Goal: Transaction & Acquisition: Purchase product/service

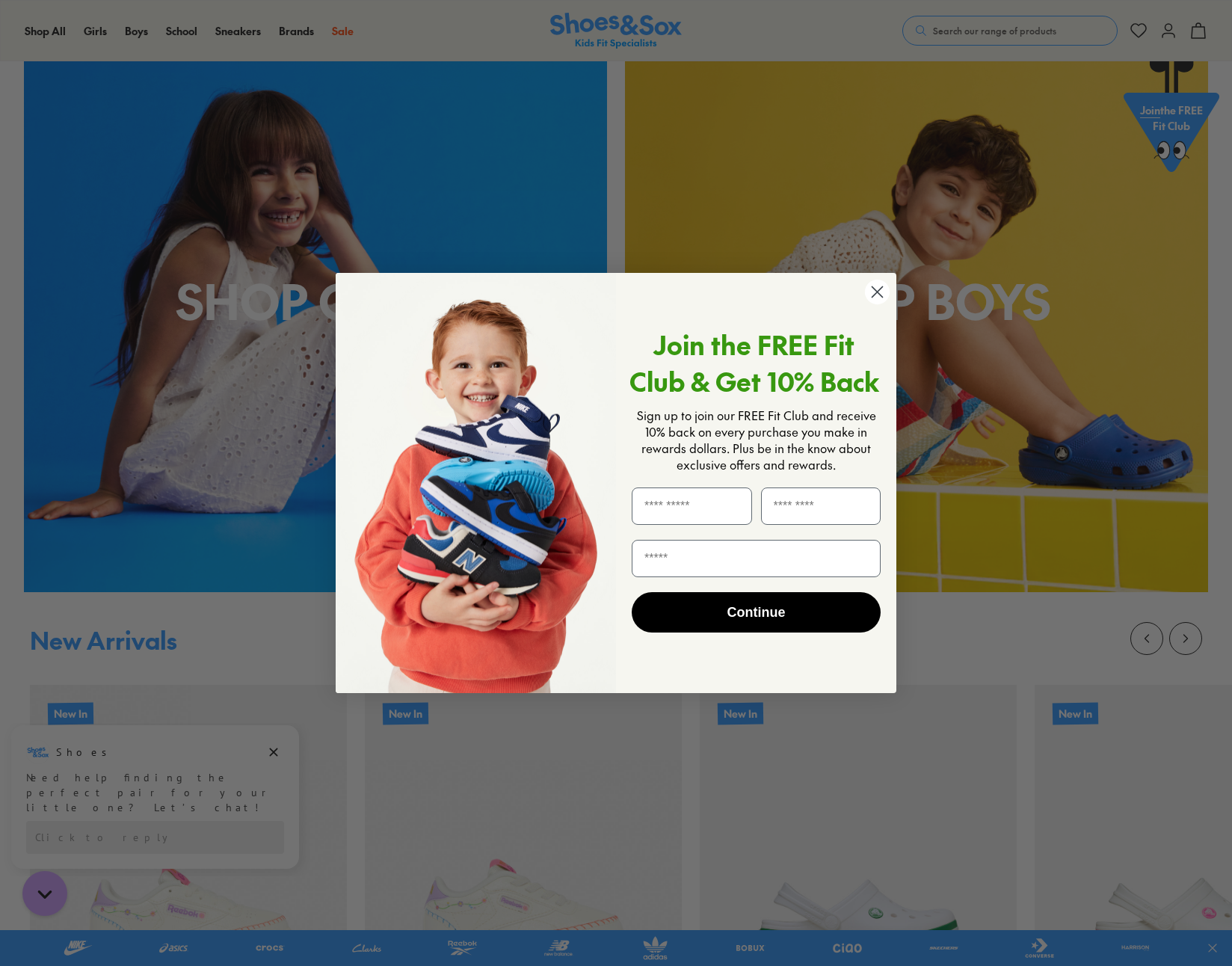
click at [873, 291] on circle "Close dialog" at bounding box center [878, 292] width 25 height 25
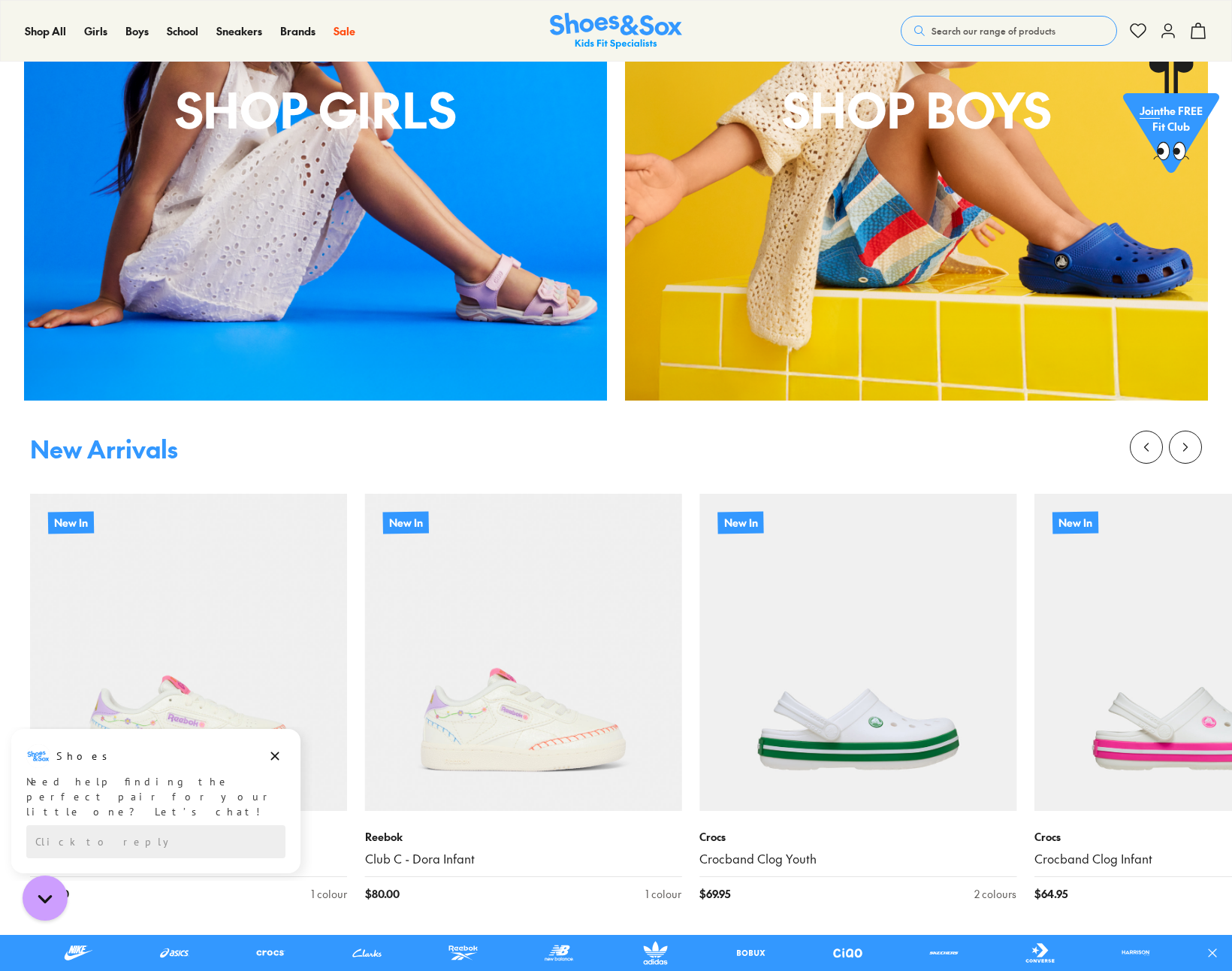
scroll to position [851, 0]
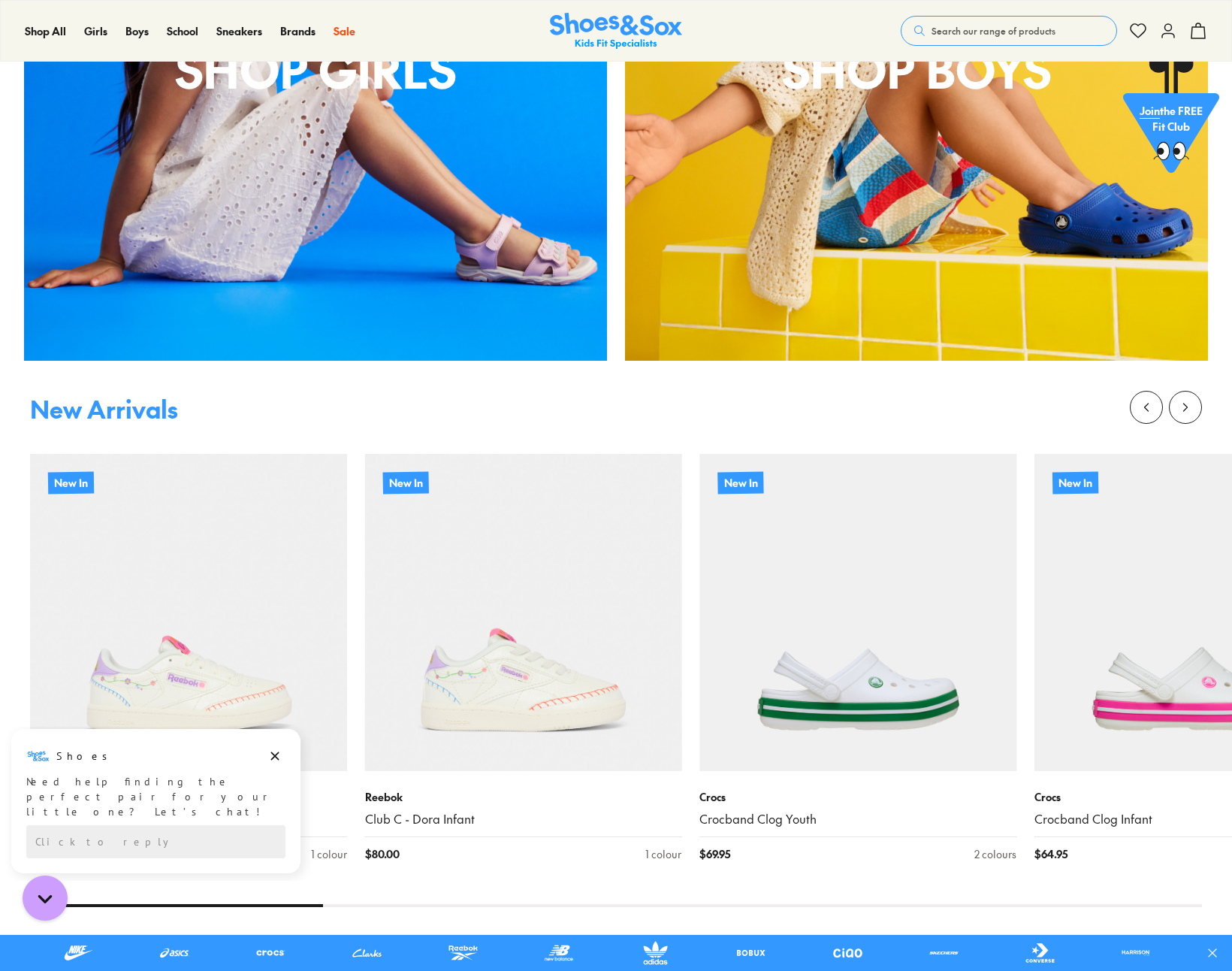
click at [903, 209] on div "shop boys" at bounding box center [916, 69] width 583 height 583
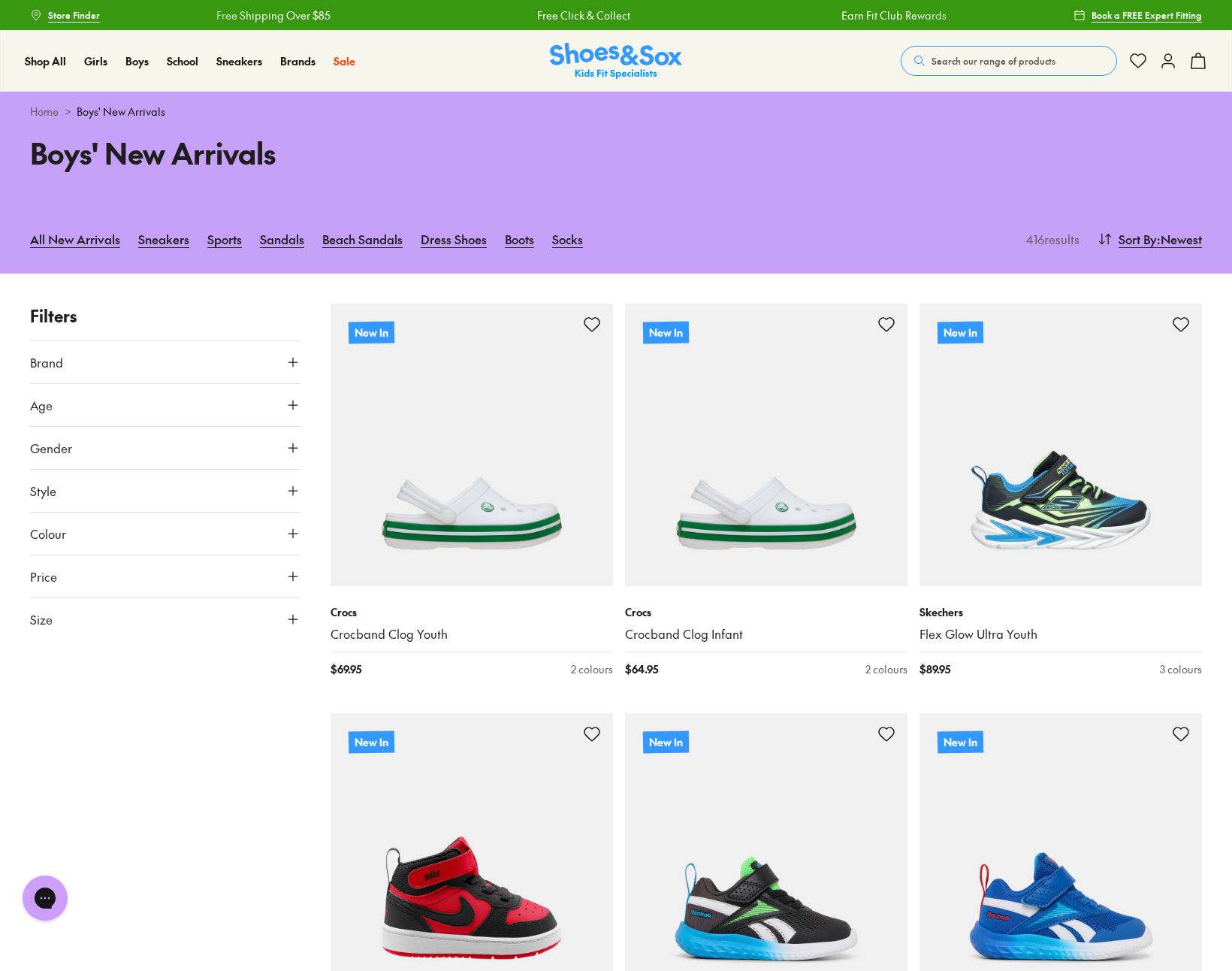
click at [210, 583] on button "Price" at bounding box center [165, 576] width 270 height 42
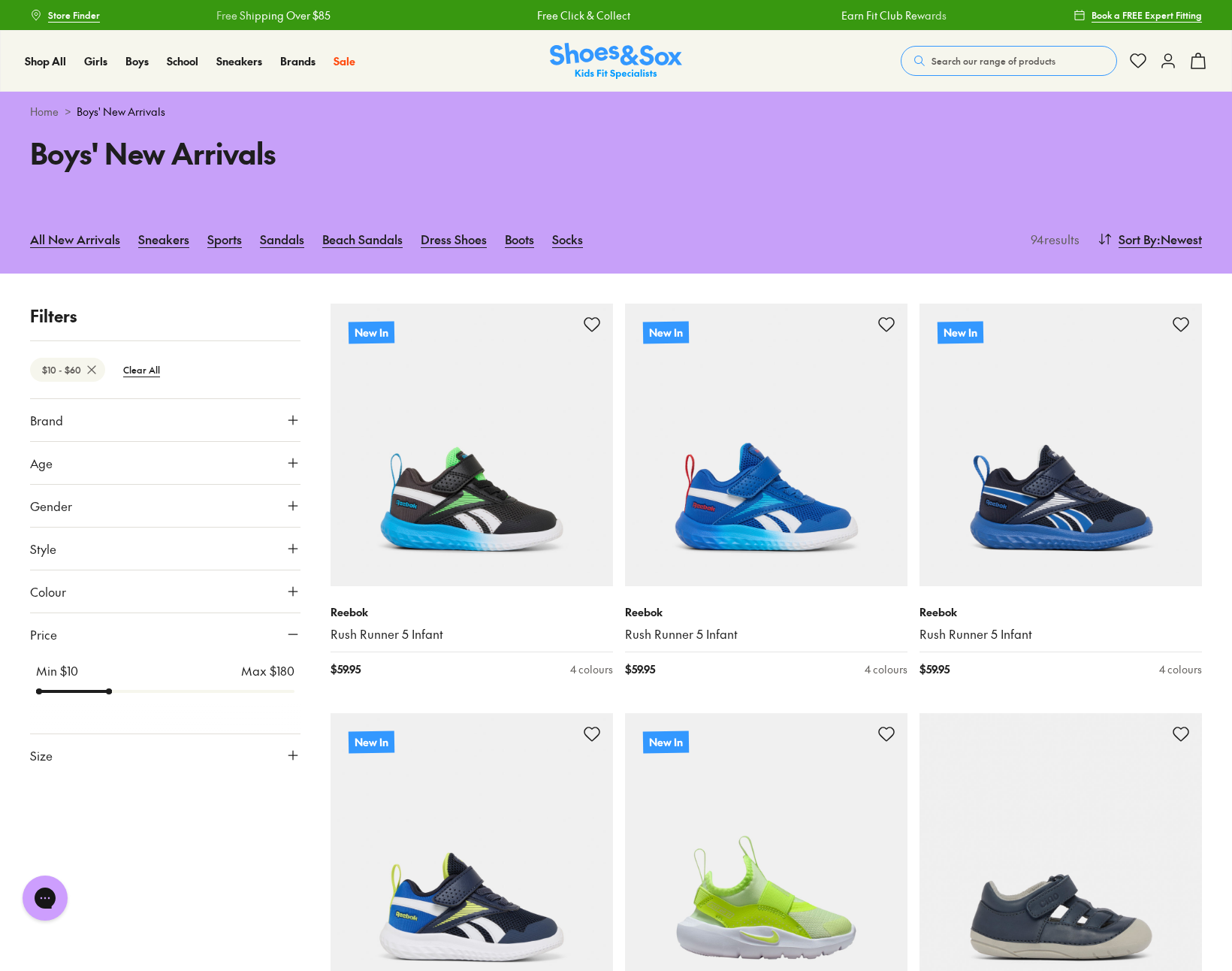
drag, startPoint x: 288, startPoint y: 633, endPoint x: 118, endPoint y: 679, distance: 176.1
click at [118, 688] on input "range" at bounding box center [165, 691] width 258 height 6
click at [204, 453] on button "Age" at bounding box center [165, 463] width 270 height 42
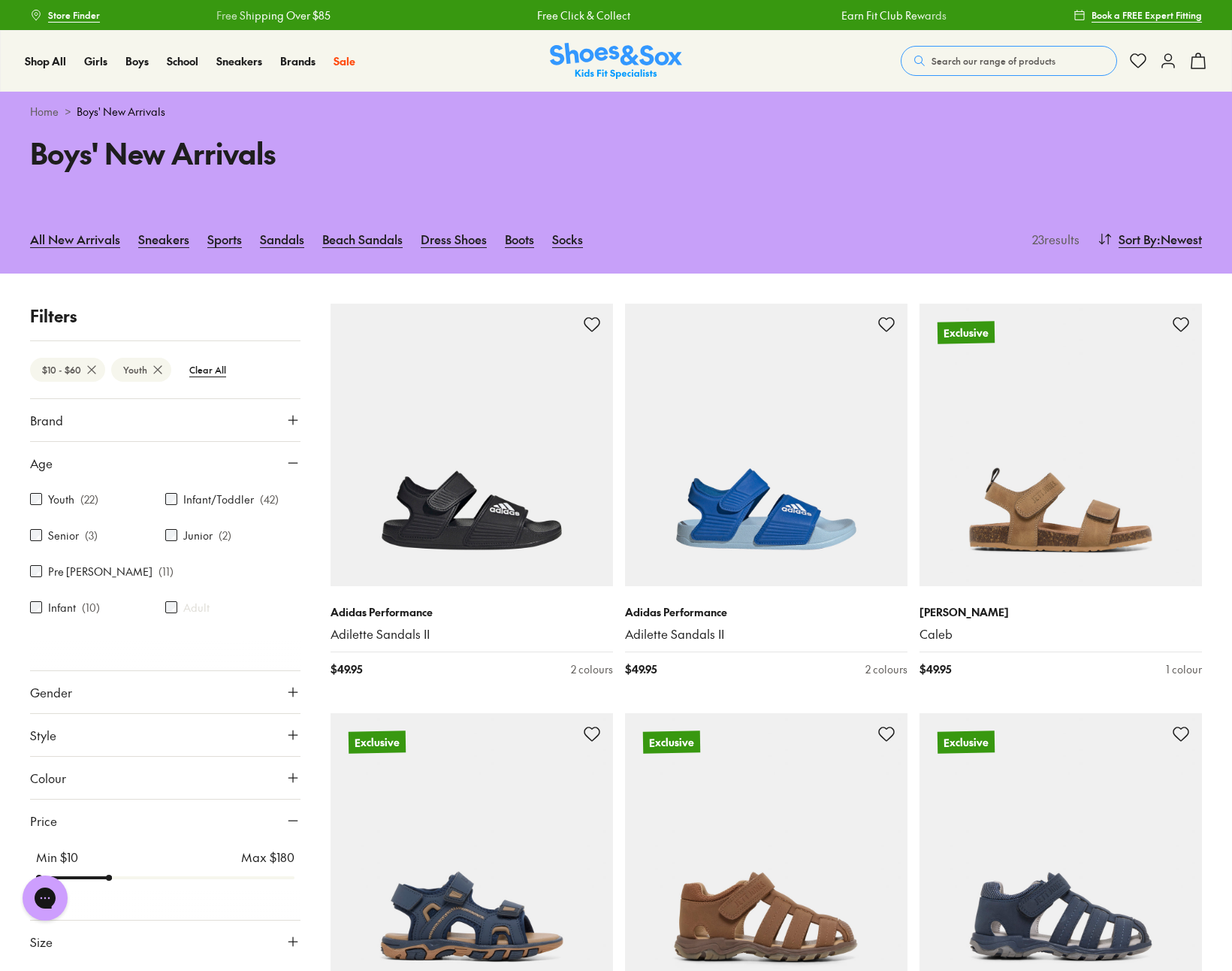
click at [171, 694] on button "Gender" at bounding box center [165, 692] width 270 height 42
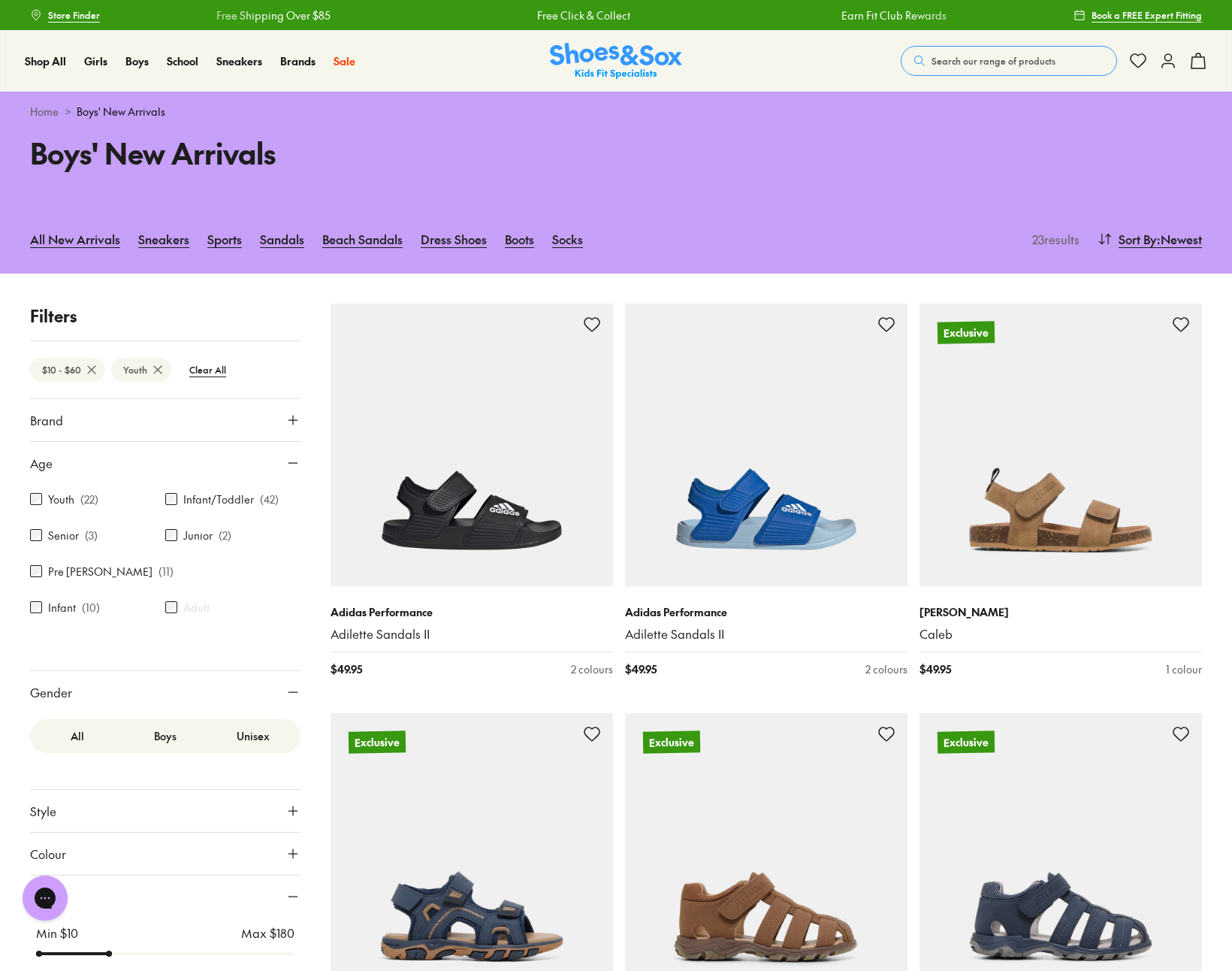
click at [158, 729] on label "Boys" at bounding box center [164, 735] width 87 height 27
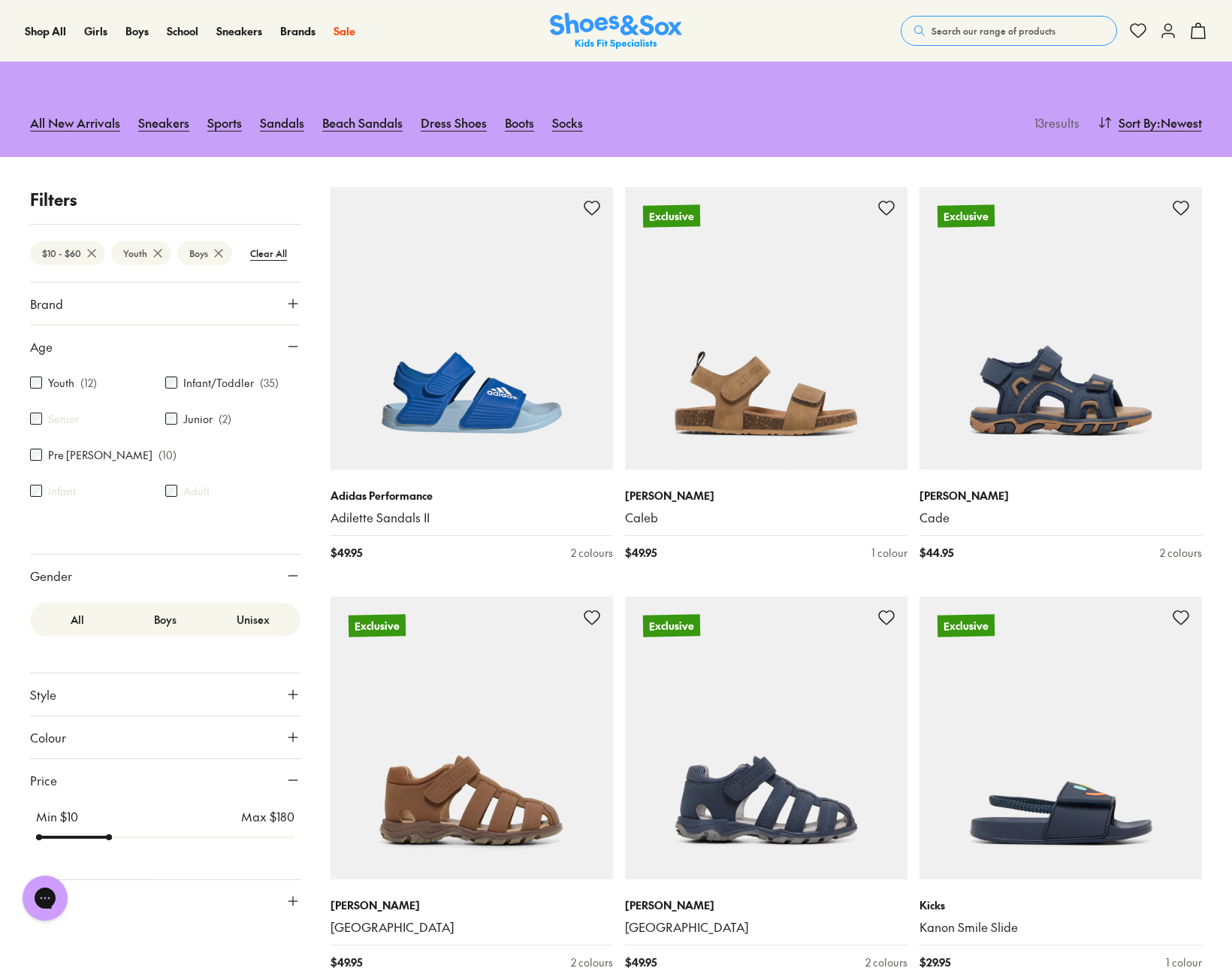
scroll to position [255, 0]
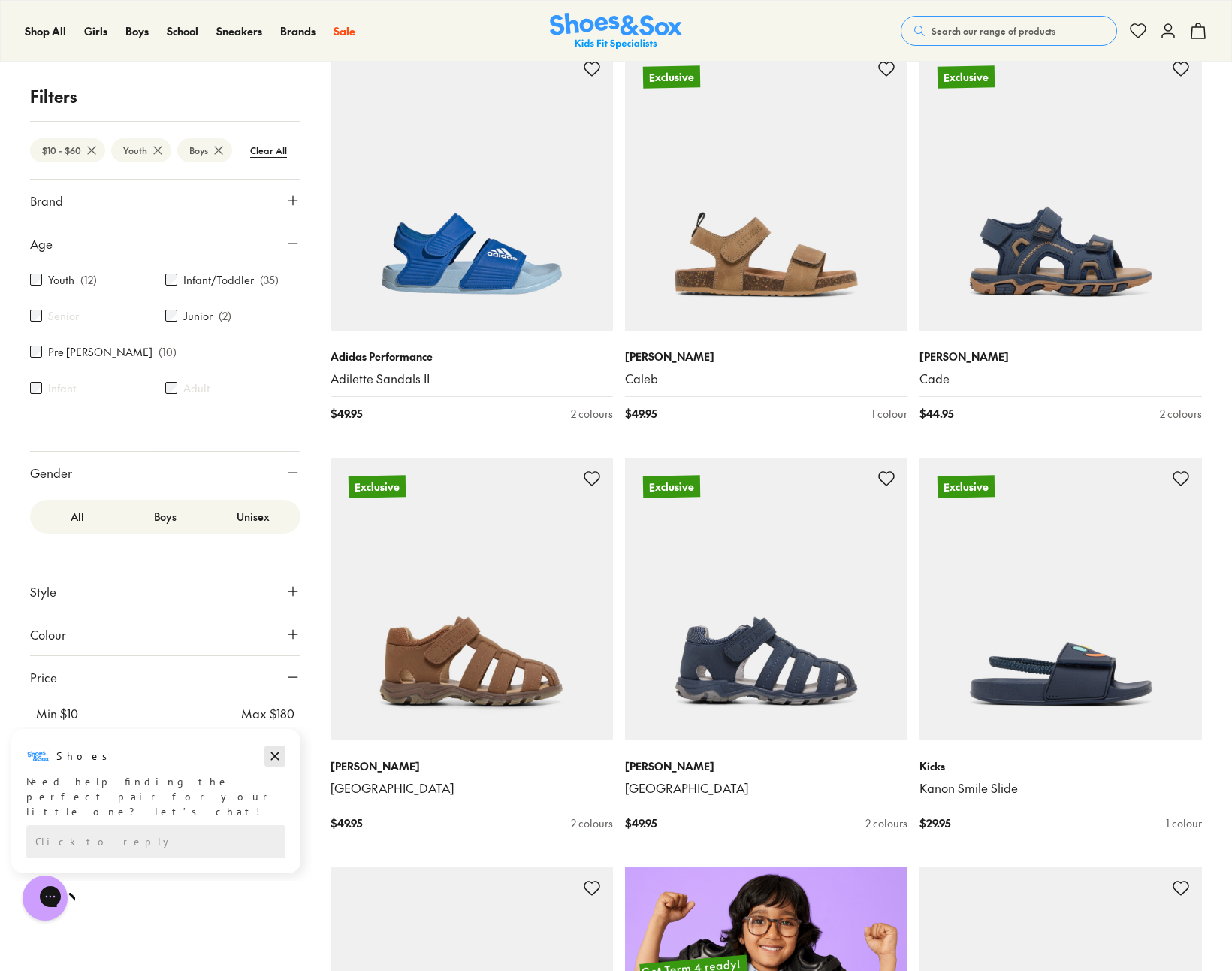
drag, startPoint x: 273, startPoint y: 761, endPoint x: 263, endPoint y: 1488, distance: 727.1
click at [273, 761] on icon "Dismiss campaign" at bounding box center [275, 755] width 15 height 18
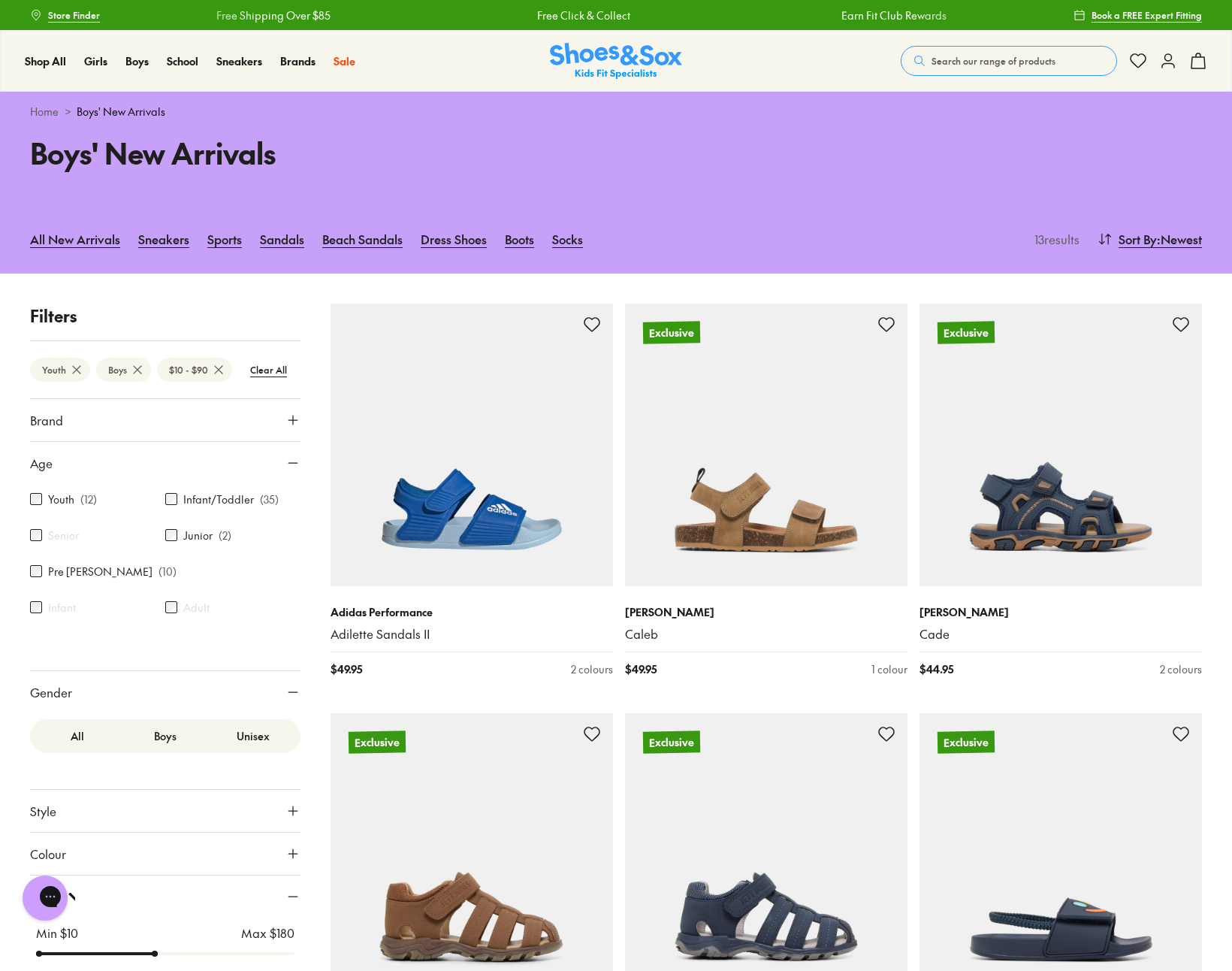
type input "***"
drag, startPoint x: 113, startPoint y: 735, endPoint x: 173, endPoint y: 763, distance: 66.2
click at [172, 763] on div "Brand Adidas Originals Adidas Performance ( 1 ) Asics Birkenstock ( 1 ) Bobux C…" at bounding box center [165, 718] width 270 height 640
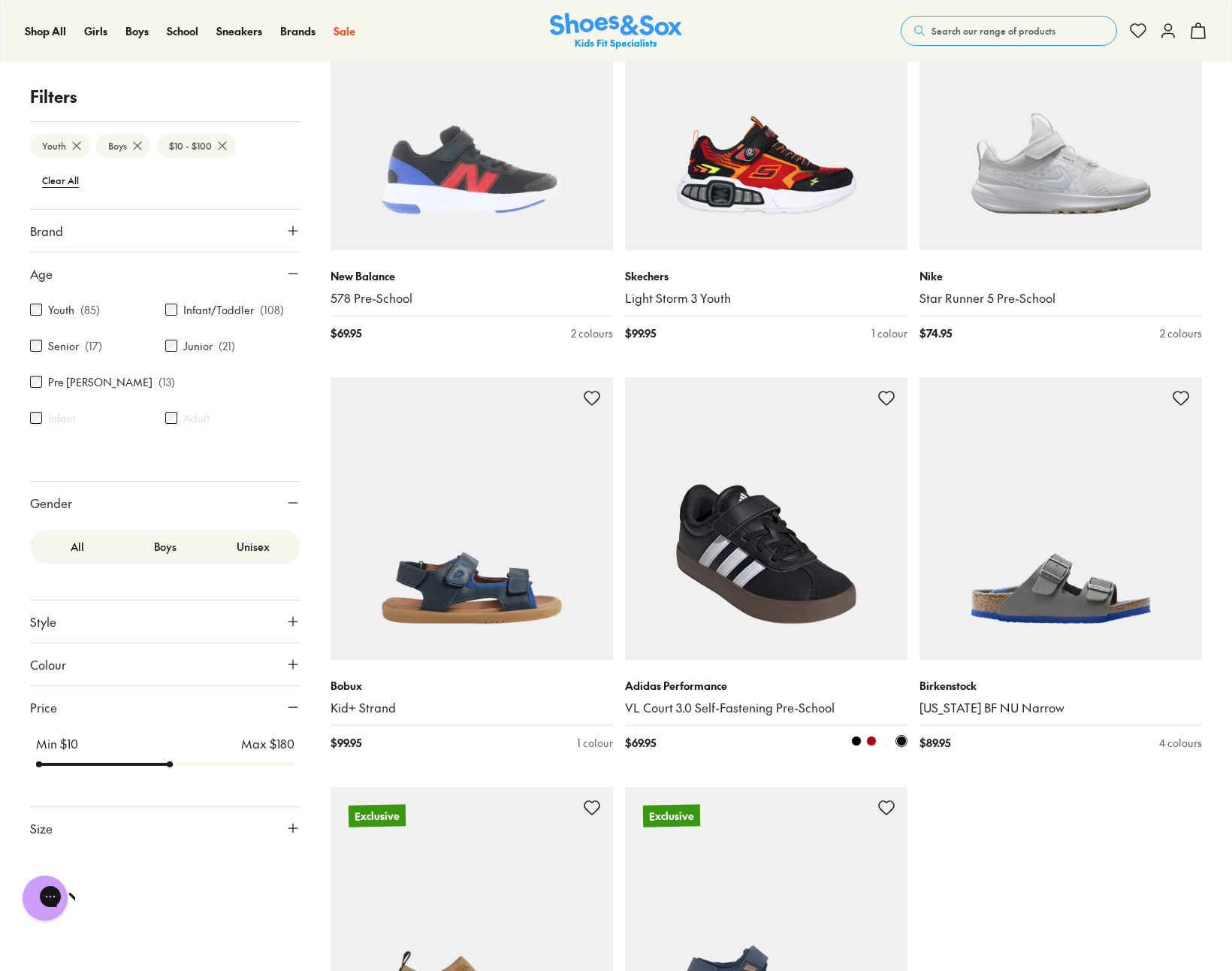
scroll to position [3630, 0]
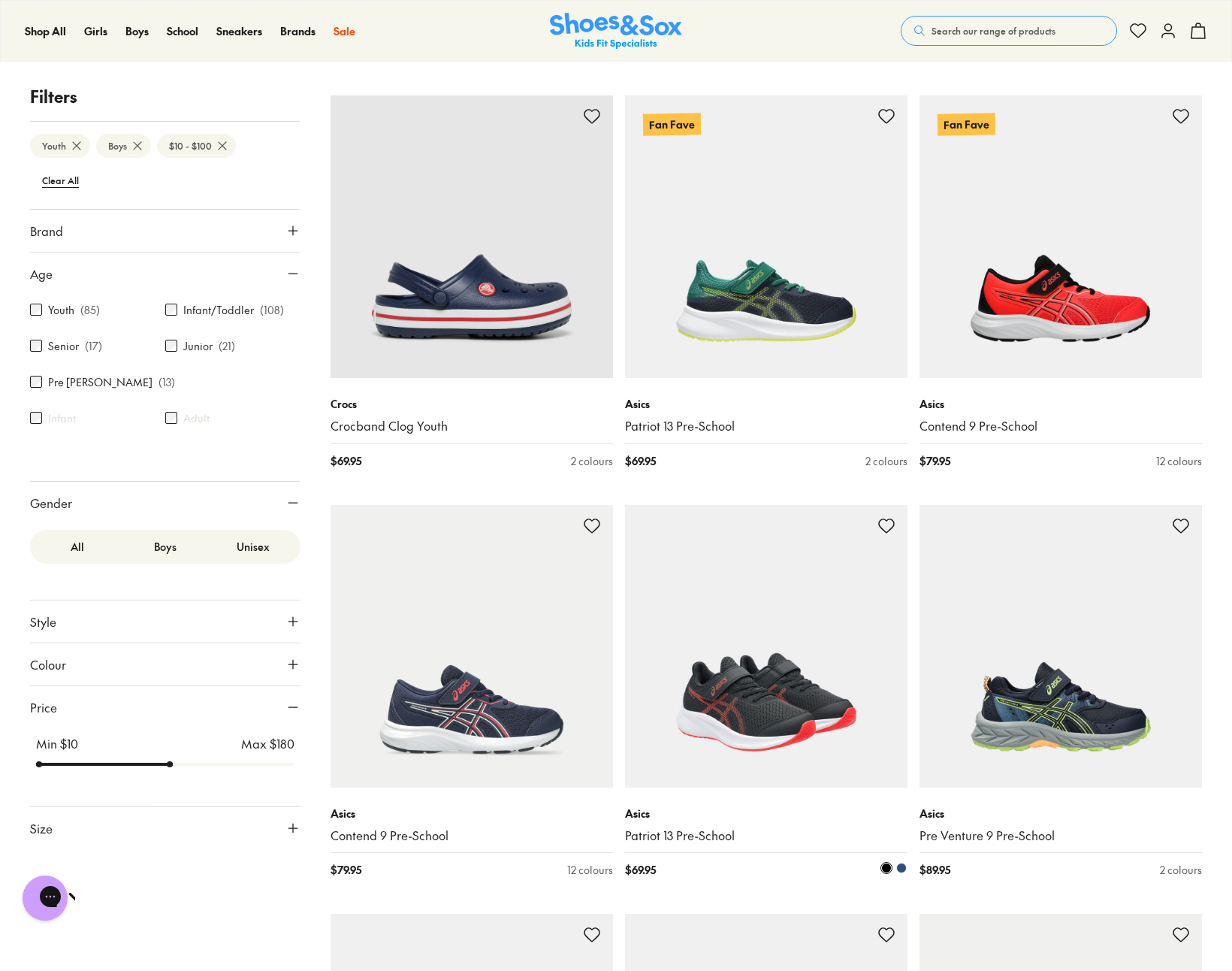
scroll to position [7609, 0]
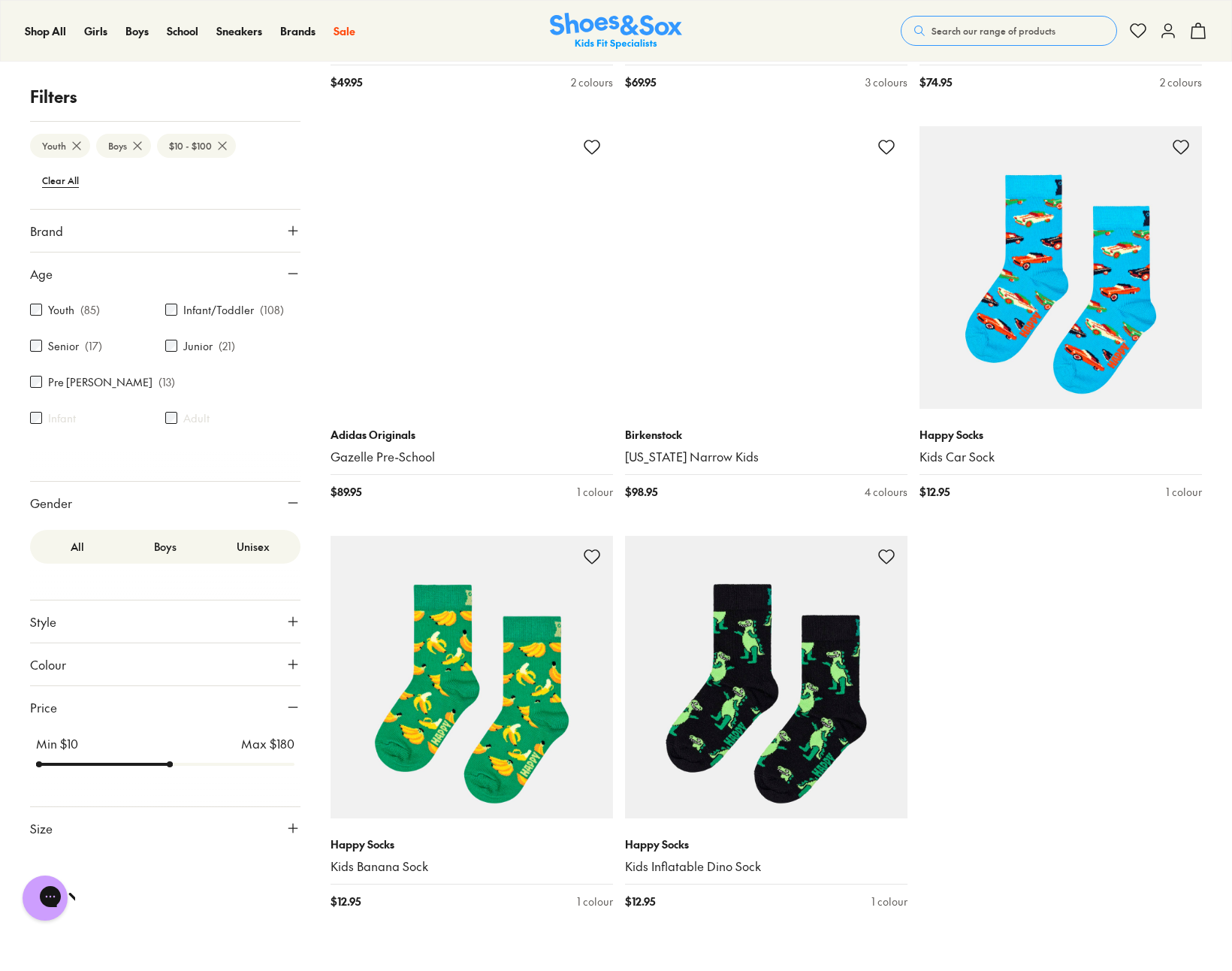
scroll to position [11362, 0]
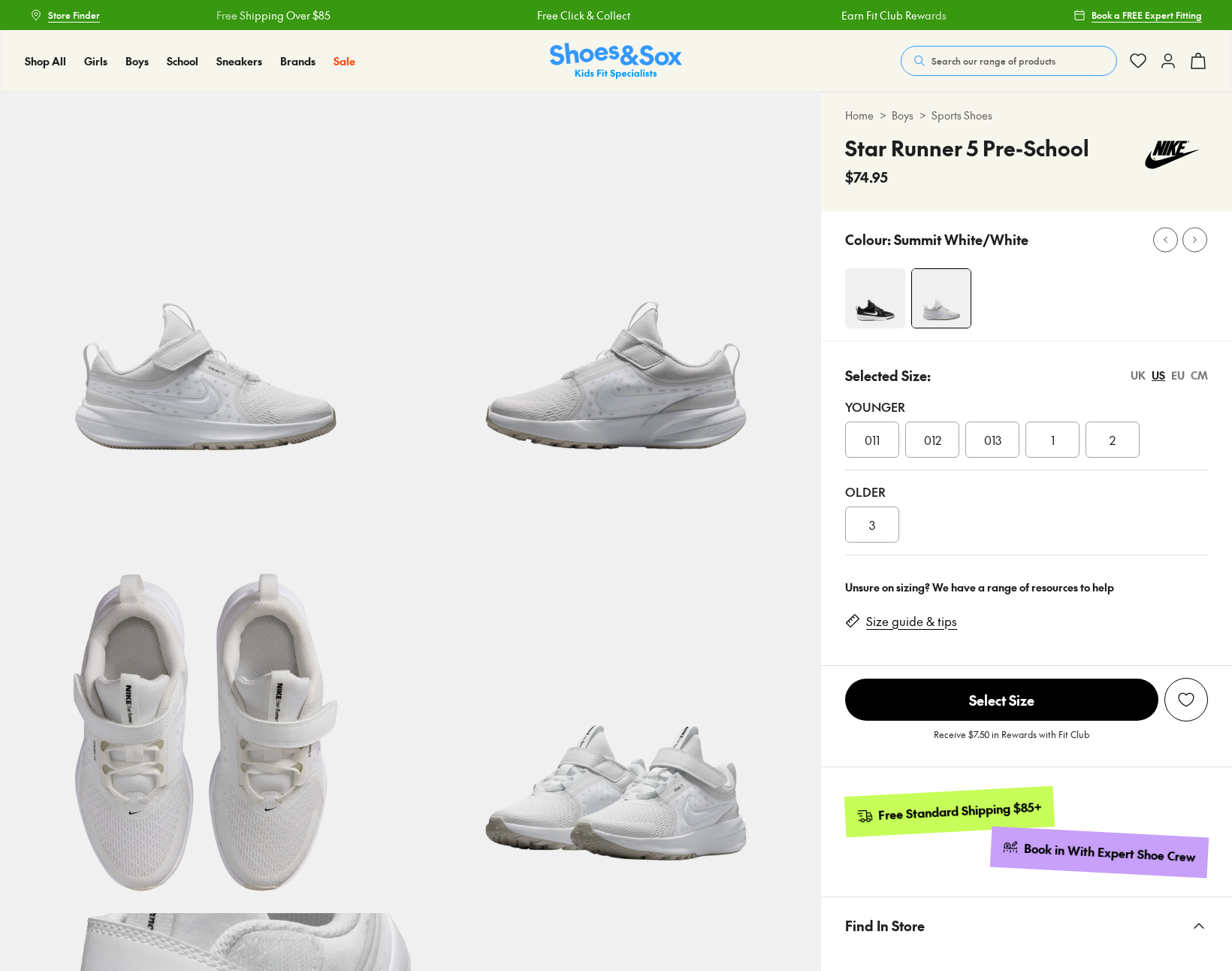
select select "*"
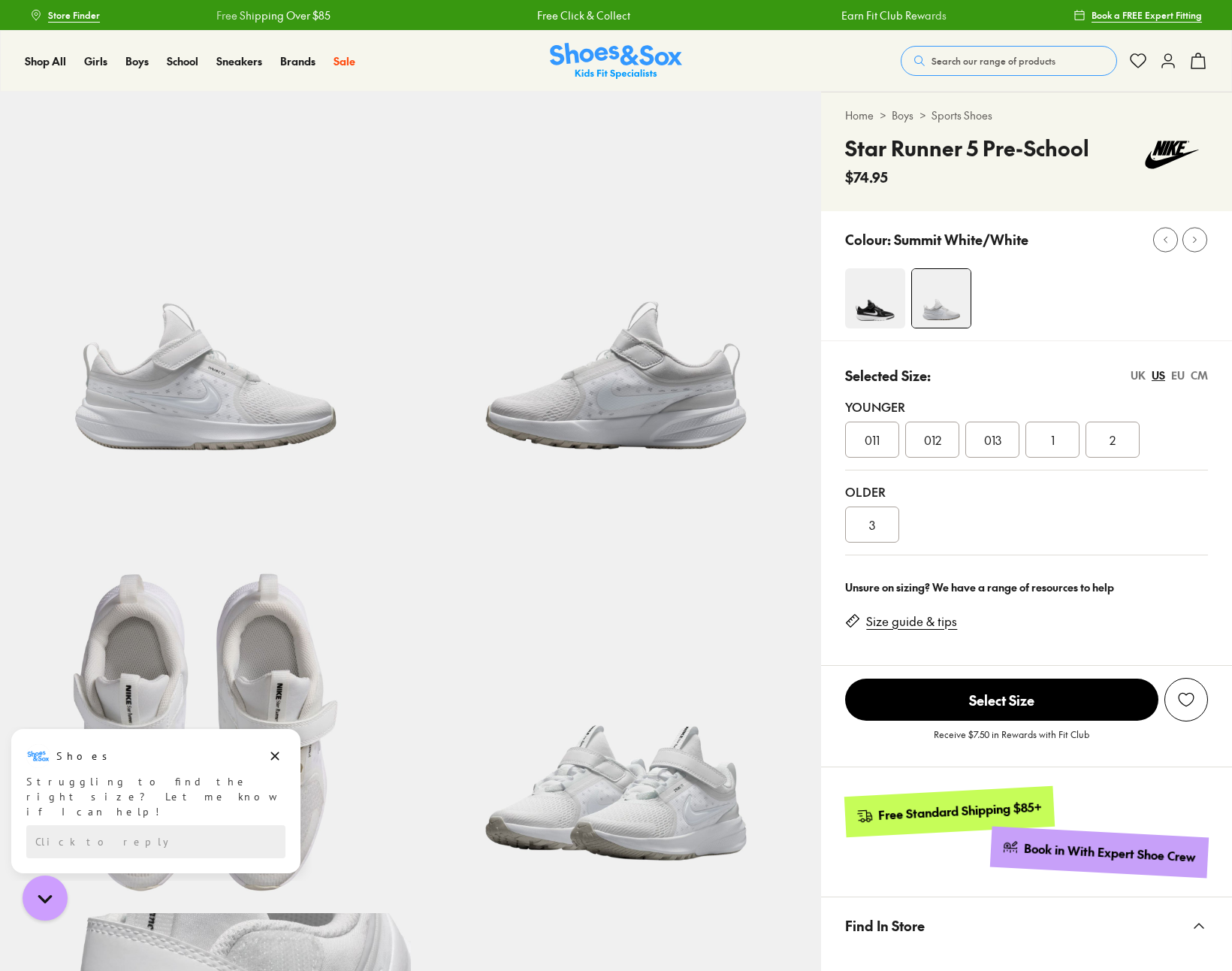
click at [888, 439] on div "011" at bounding box center [872, 439] width 54 height 36
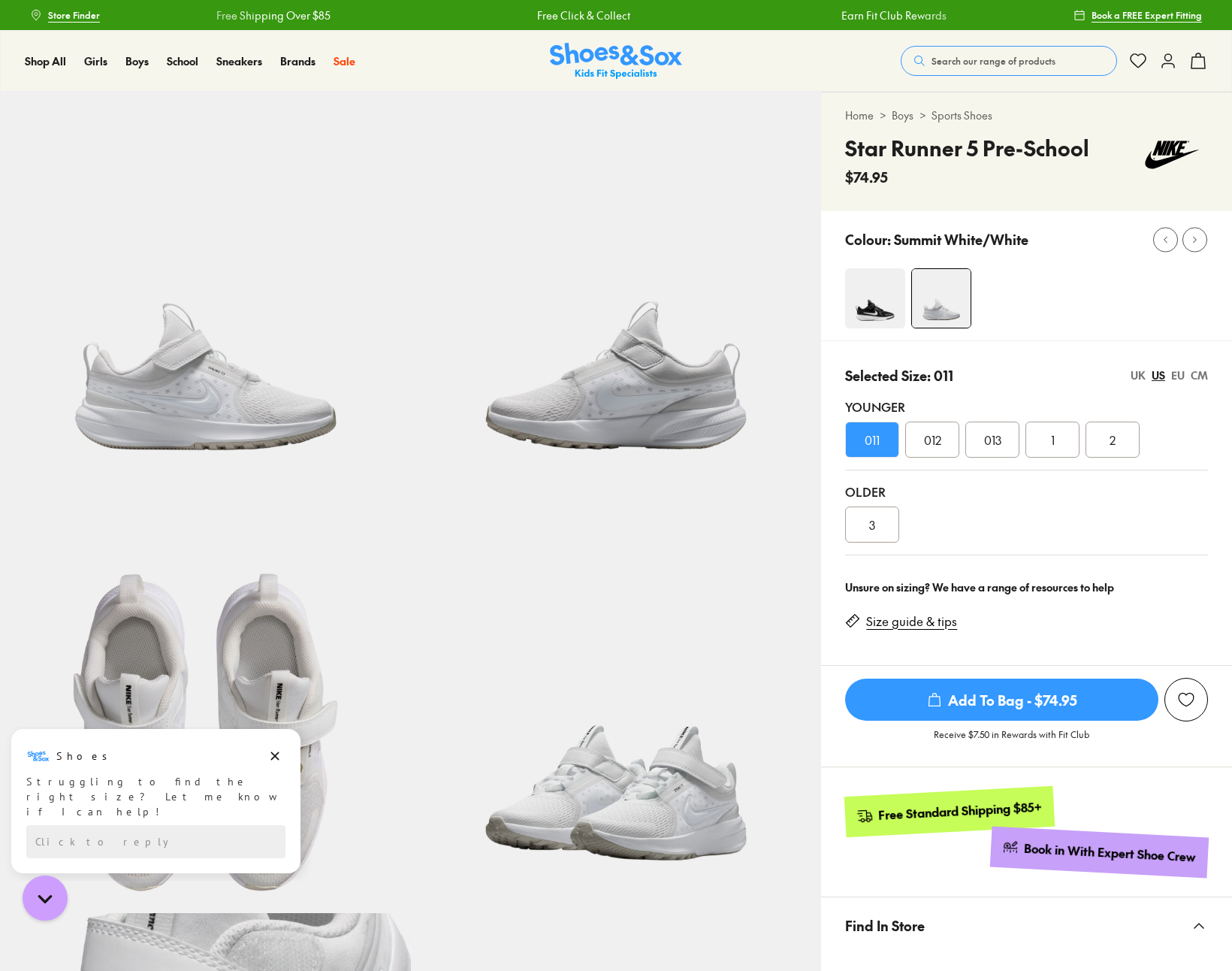
click at [934, 440] on span "012" at bounding box center [933, 439] width 18 height 18
click at [993, 444] on span "013" at bounding box center [993, 439] width 18 height 18
click at [1049, 444] on div "1" at bounding box center [1053, 439] width 54 height 36
click at [977, 444] on div "013" at bounding box center [992, 439] width 54 height 36
click at [888, 517] on div "3" at bounding box center [872, 524] width 54 height 36
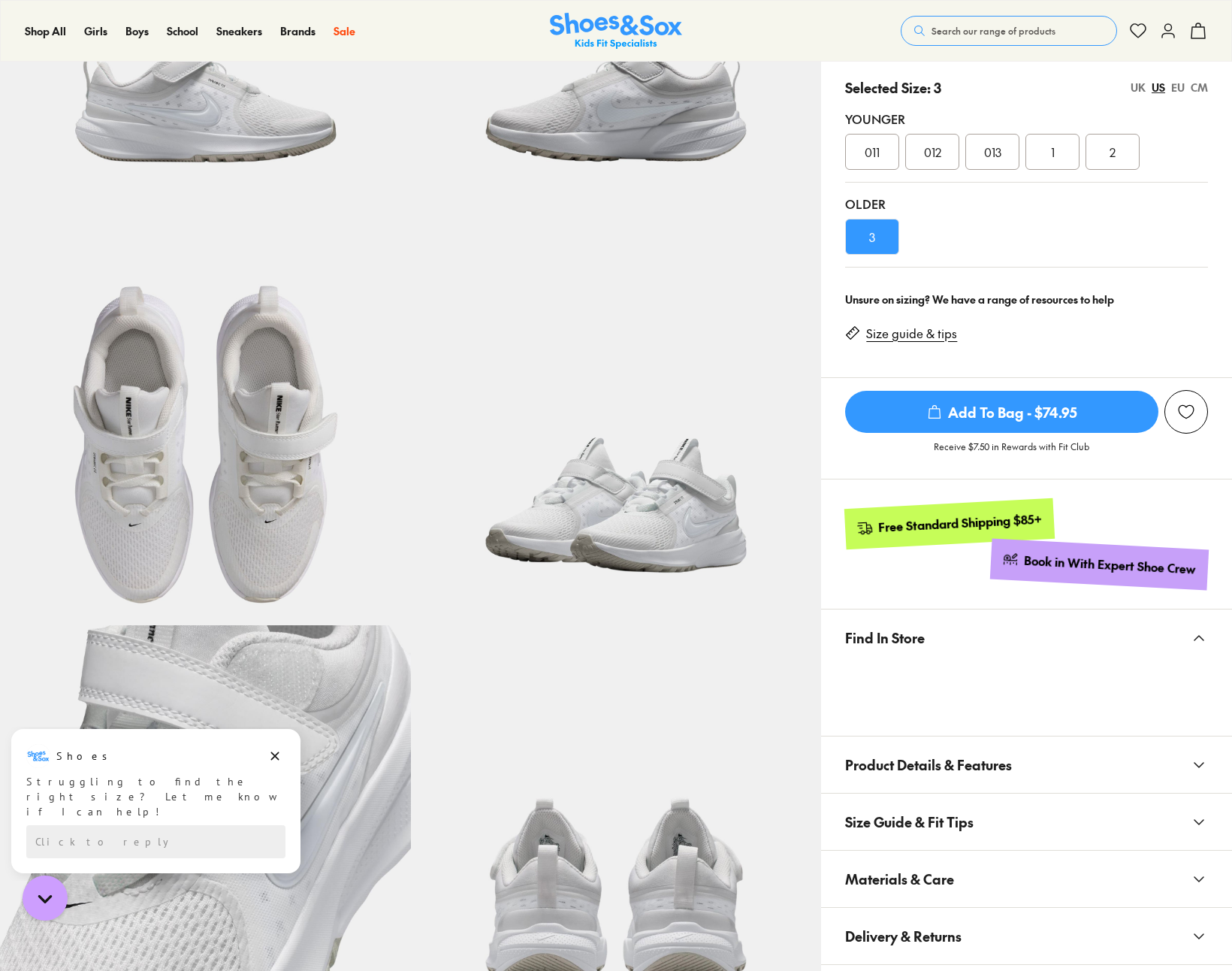
scroll to position [293, 0]
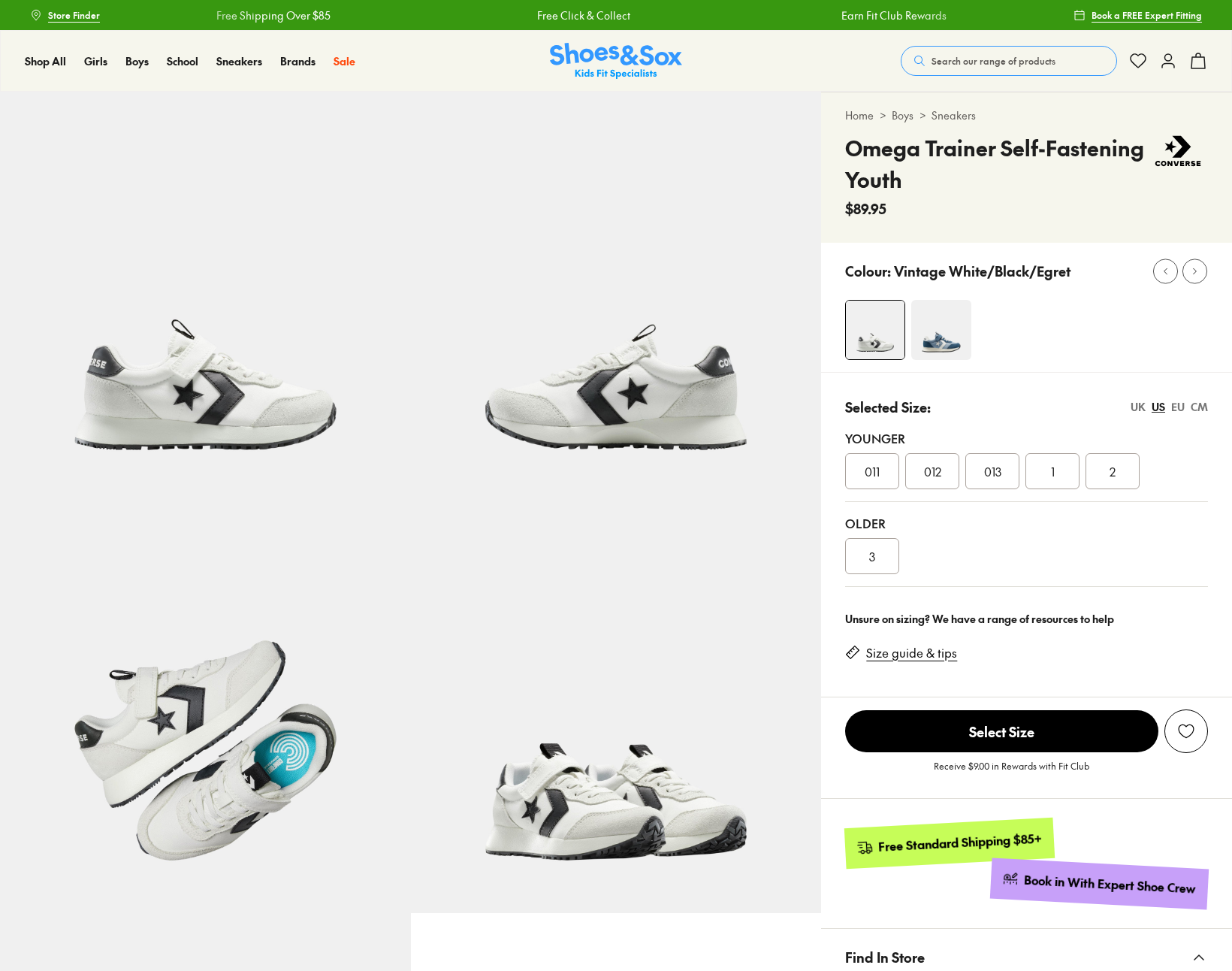
select select "*"
click at [878, 552] on div "3" at bounding box center [872, 556] width 54 height 36
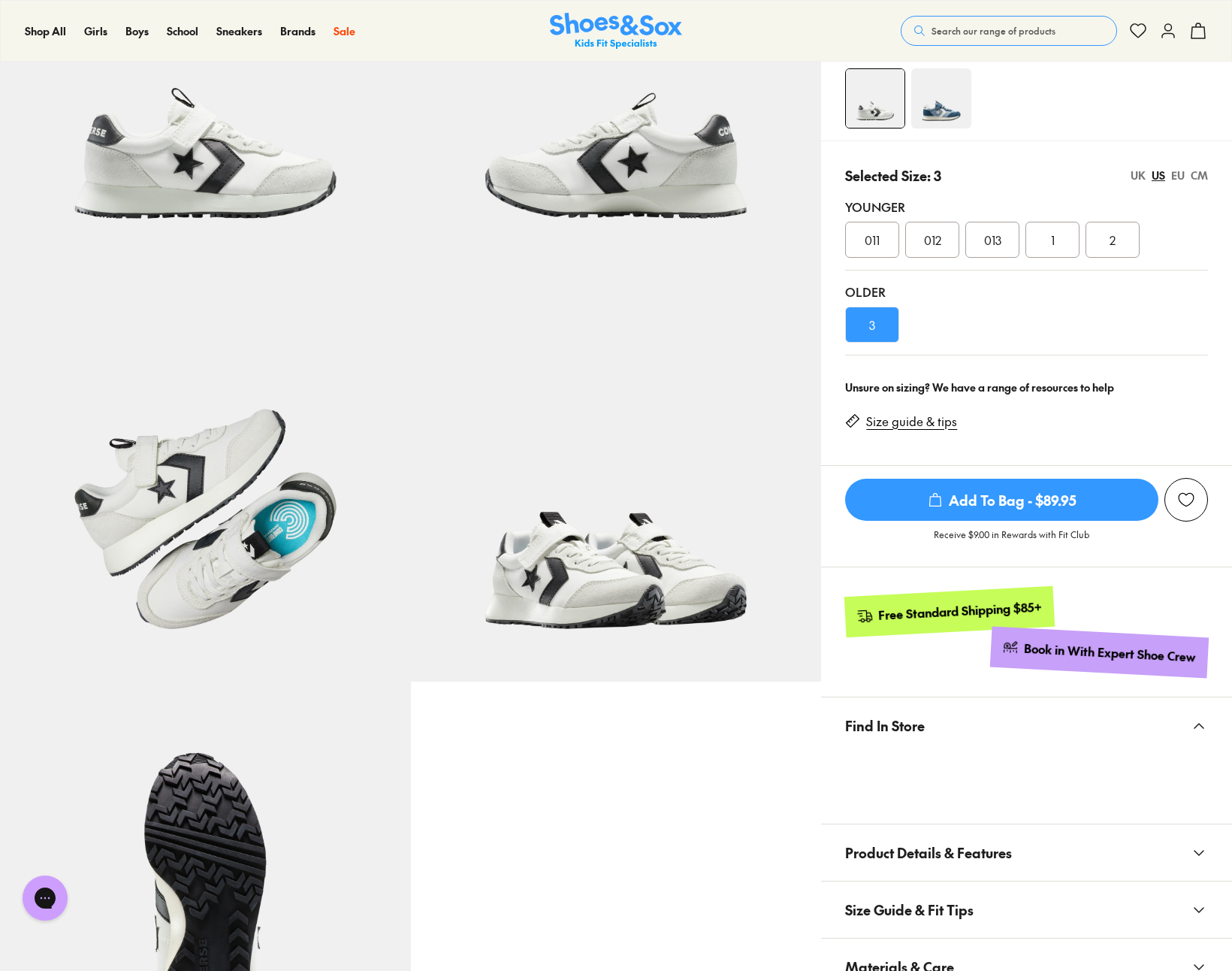
scroll to position [410, 0]
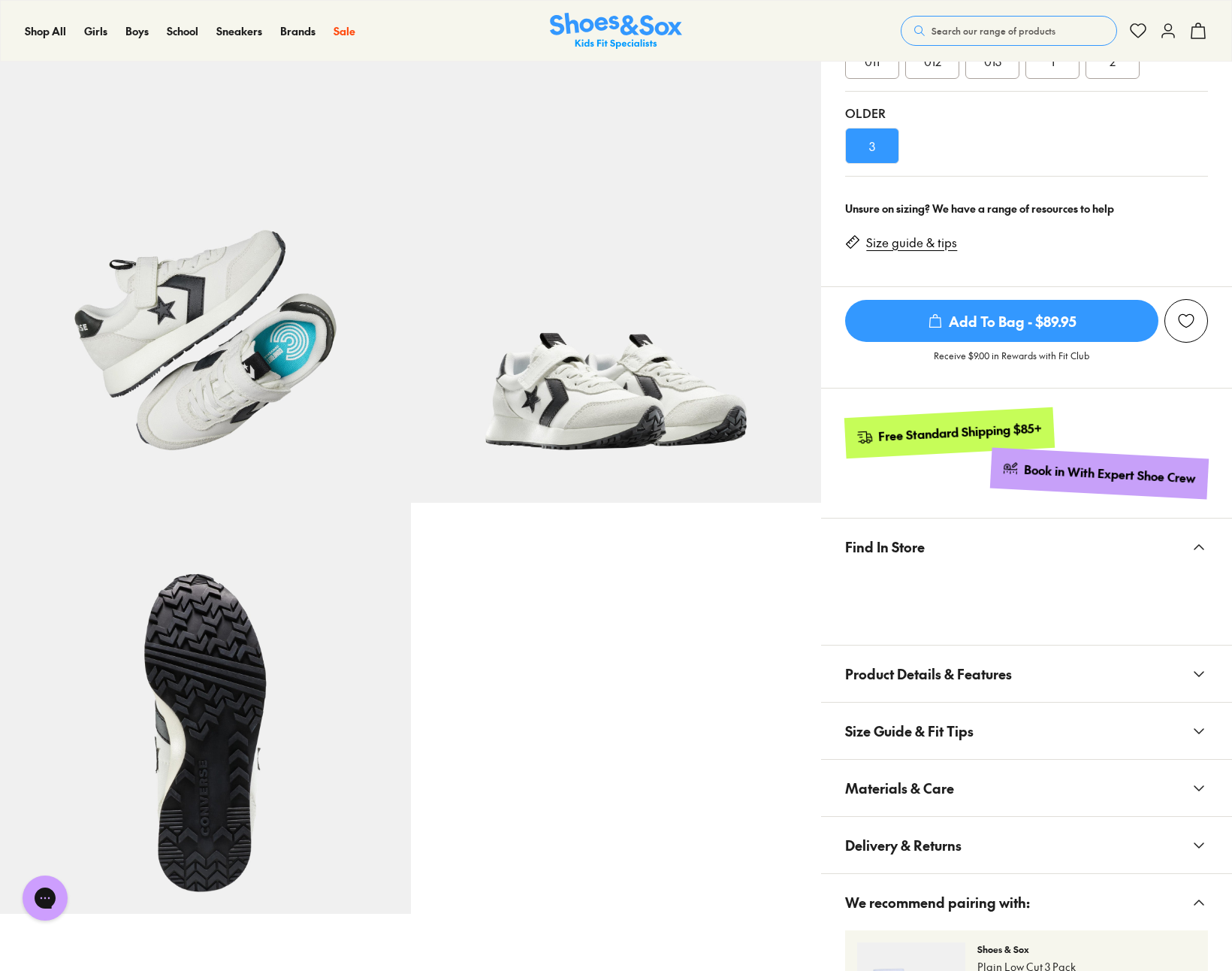
click at [589, 416] on img at bounding box center [616, 298] width 411 height 411
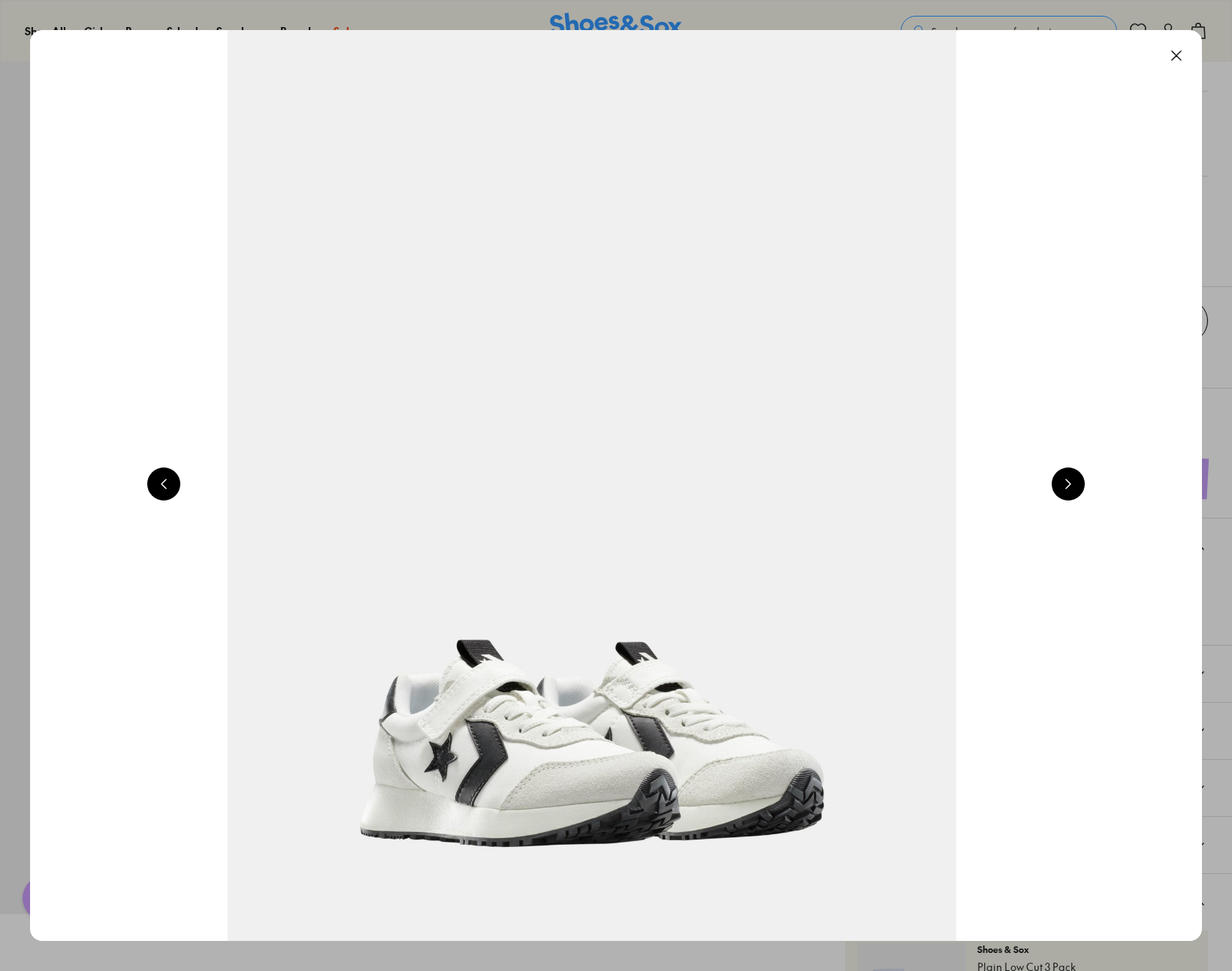
click at [1073, 475] on button at bounding box center [1068, 483] width 33 height 33
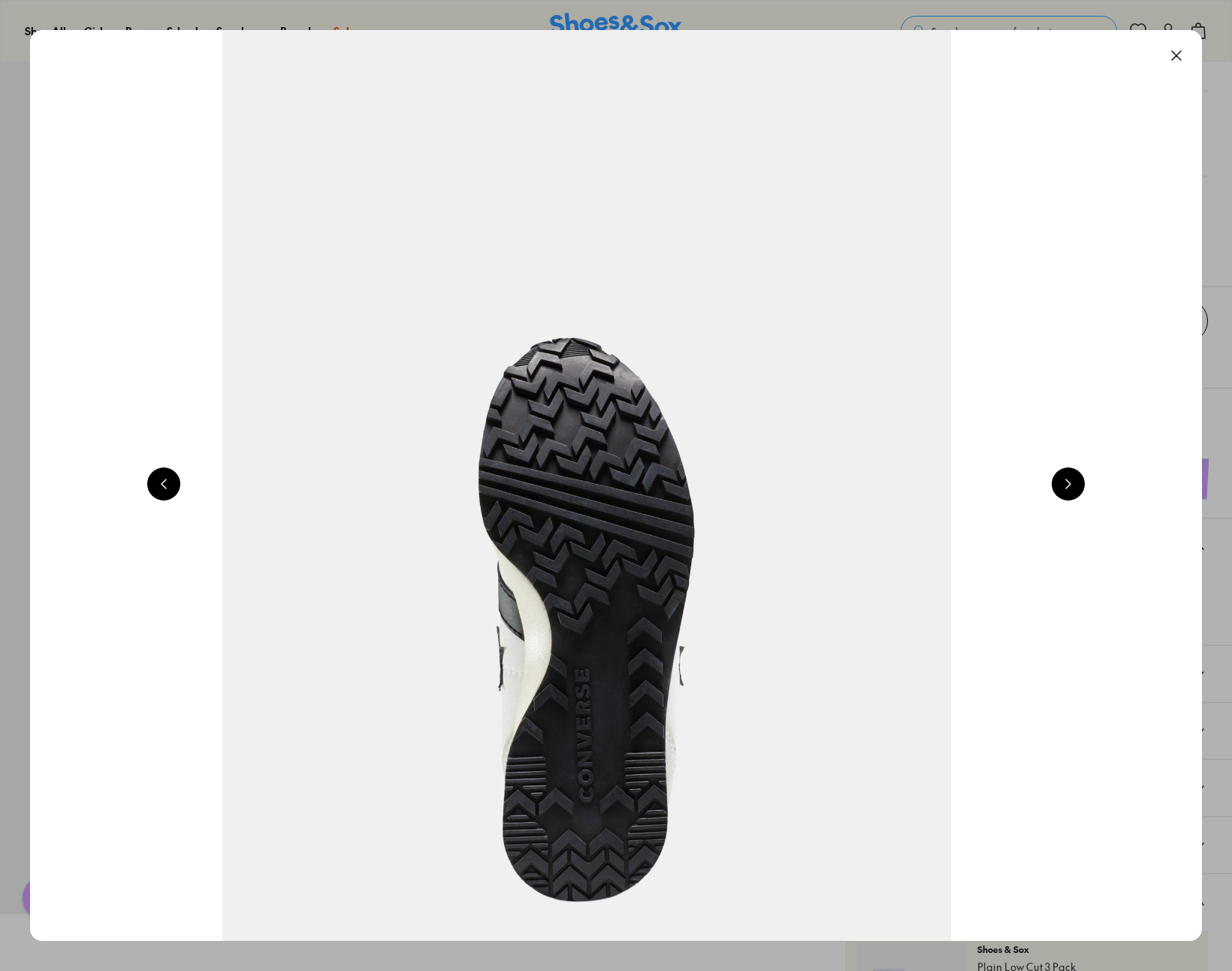
scroll to position [0, 5891]
click at [1179, 59] on button at bounding box center [1176, 55] width 33 height 33
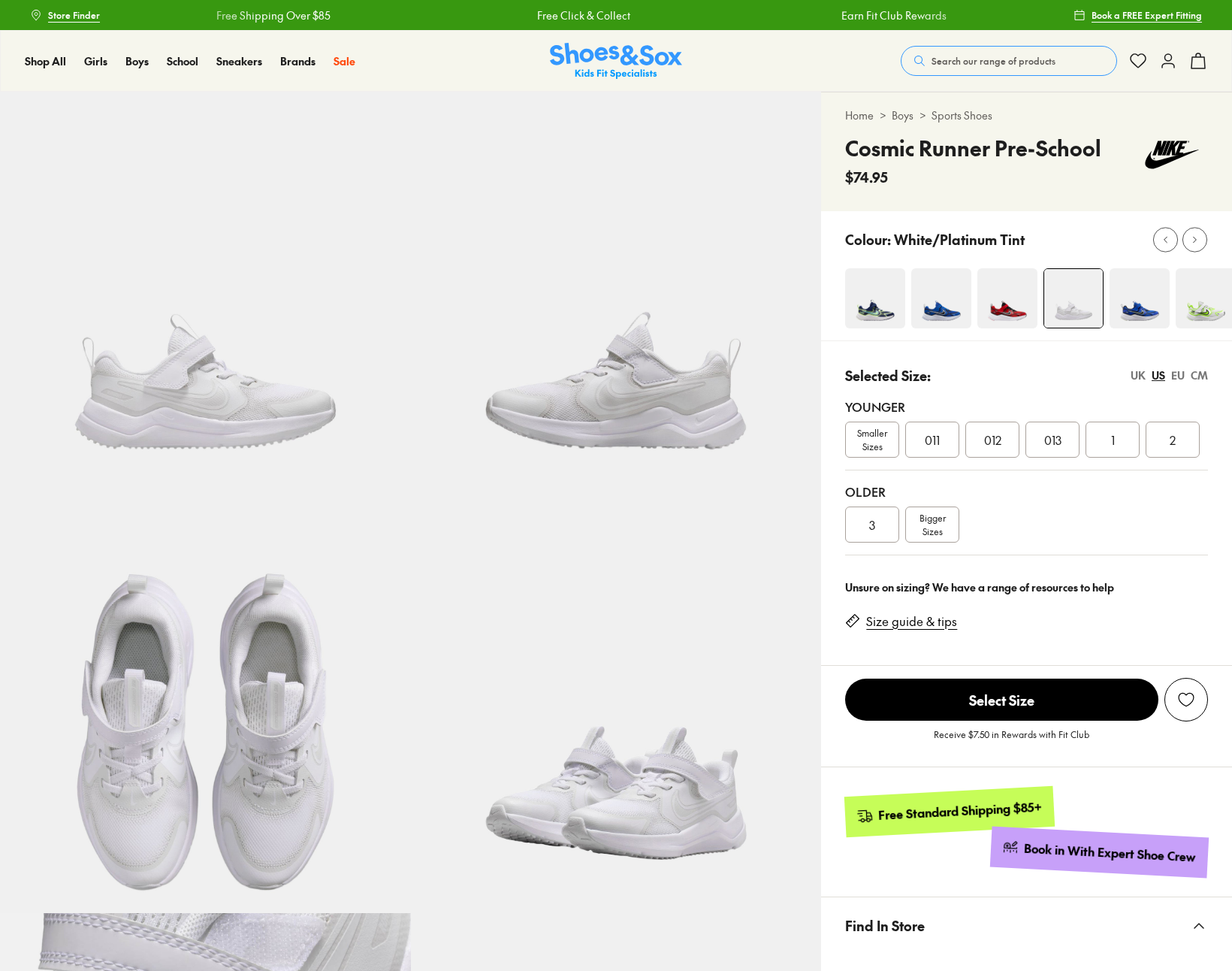
select select "*"
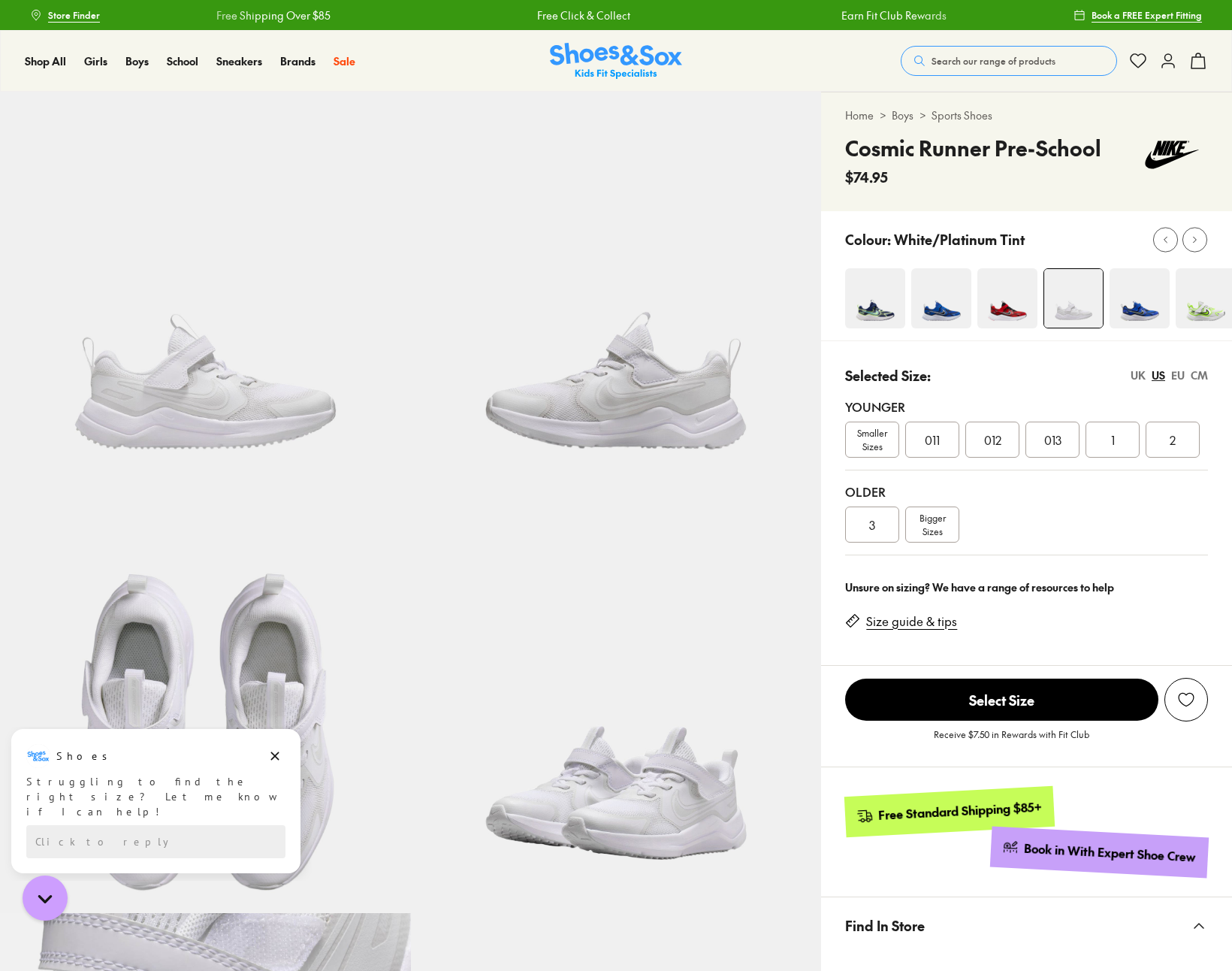
click at [918, 527] on div "Bigger Sizes" at bounding box center [932, 524] width 54 height 36
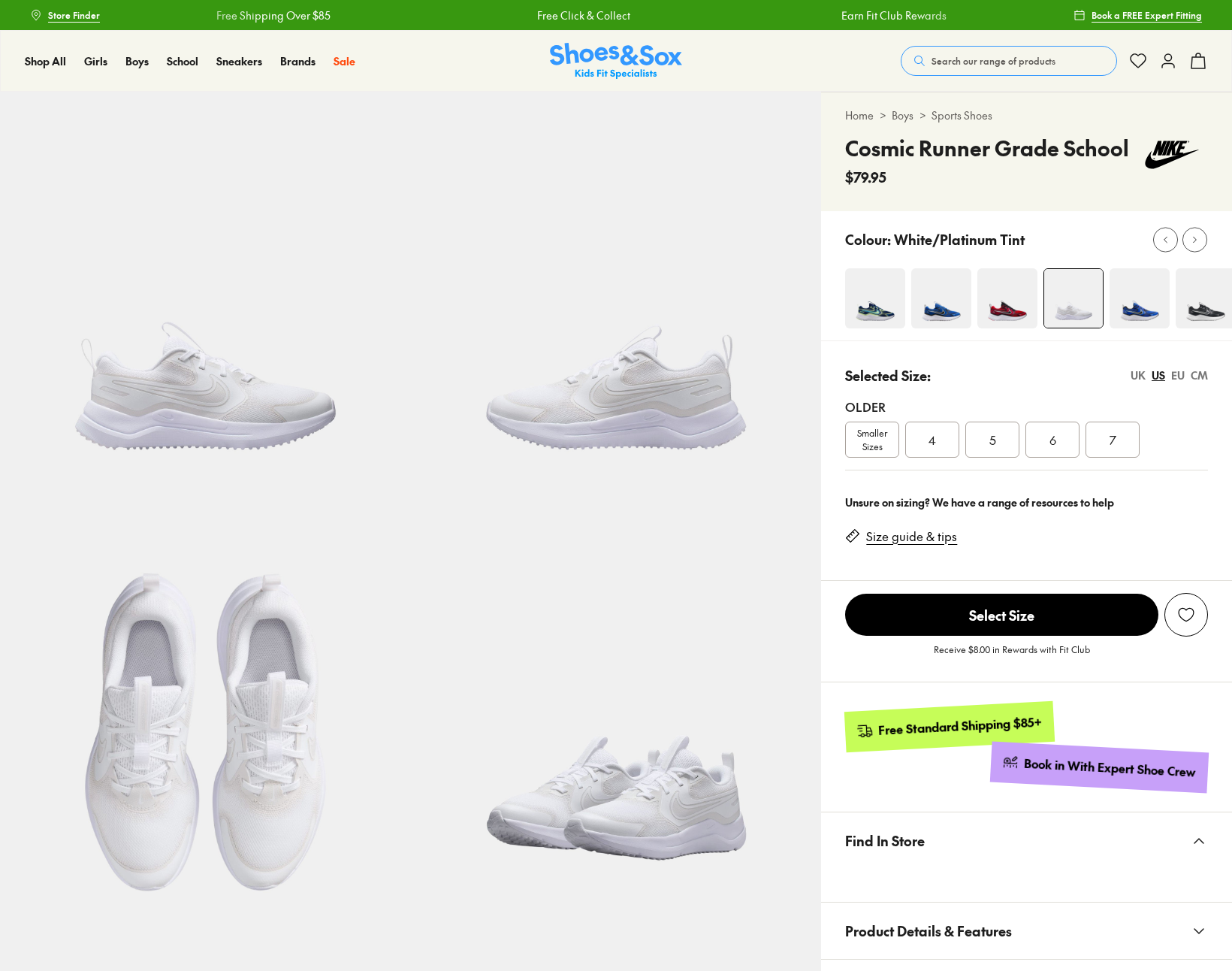
select select "*"
click at [932, 441] on span "4" at bounding box center [932, 439] width 8 height 18
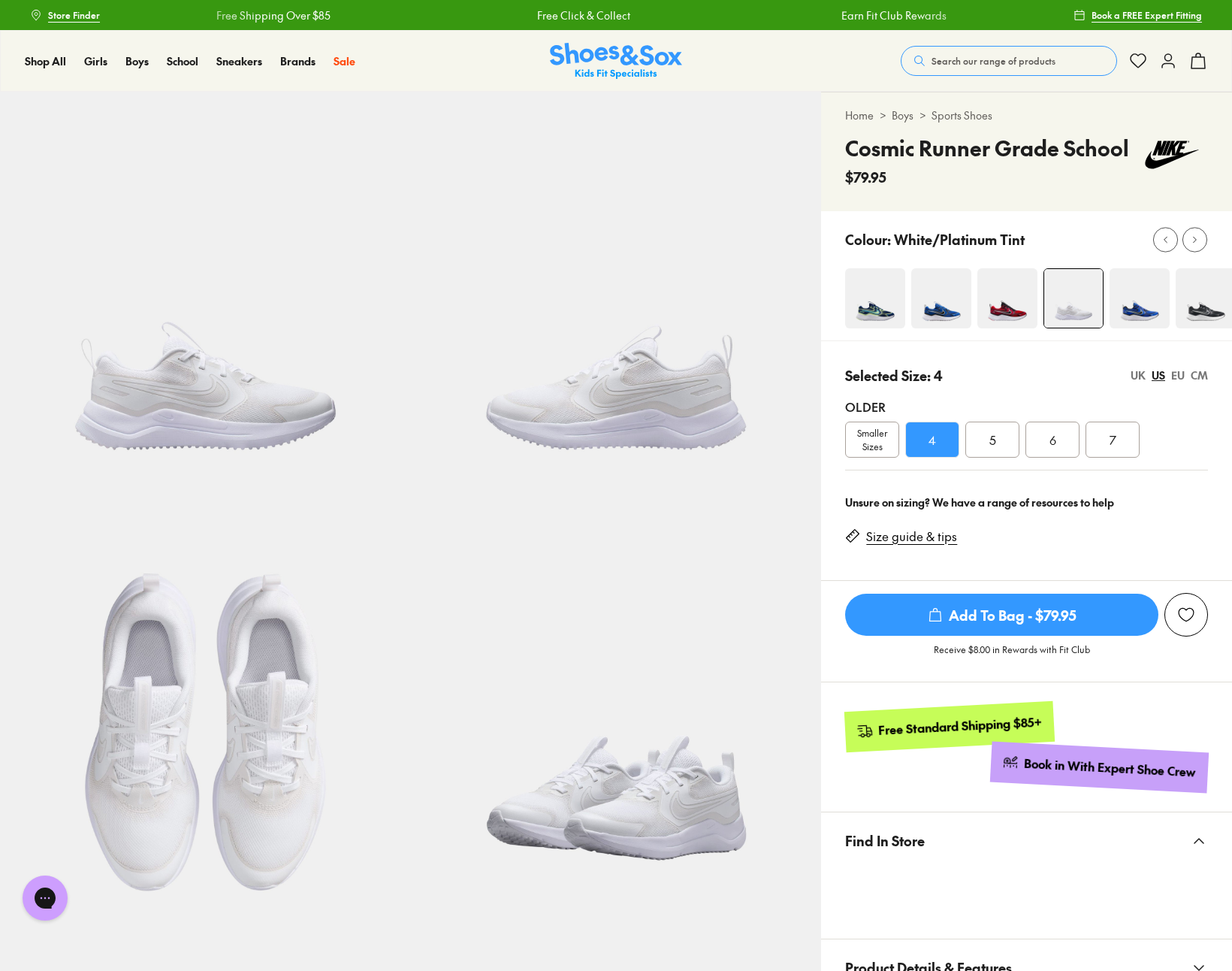
click at [1016, 442] on div "5" at bounding box center [992, 439] width 54 height 36
click at [1067, 442] on div "6" at bounding box center [1053, 439] width 54 height 36
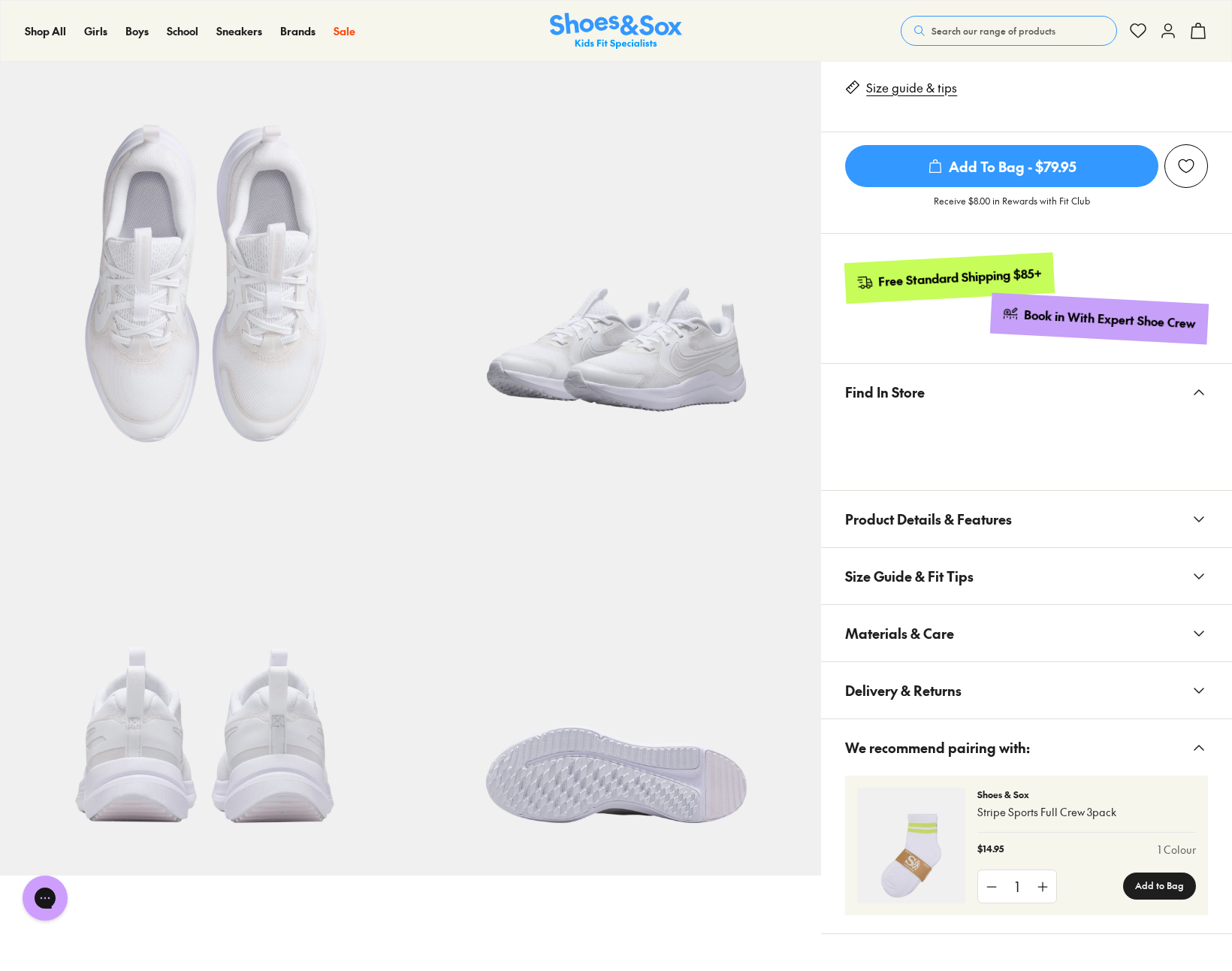
scroll to position [456, 0]
